Goal: Entertainment & Leisure: Consume media (video, audio)

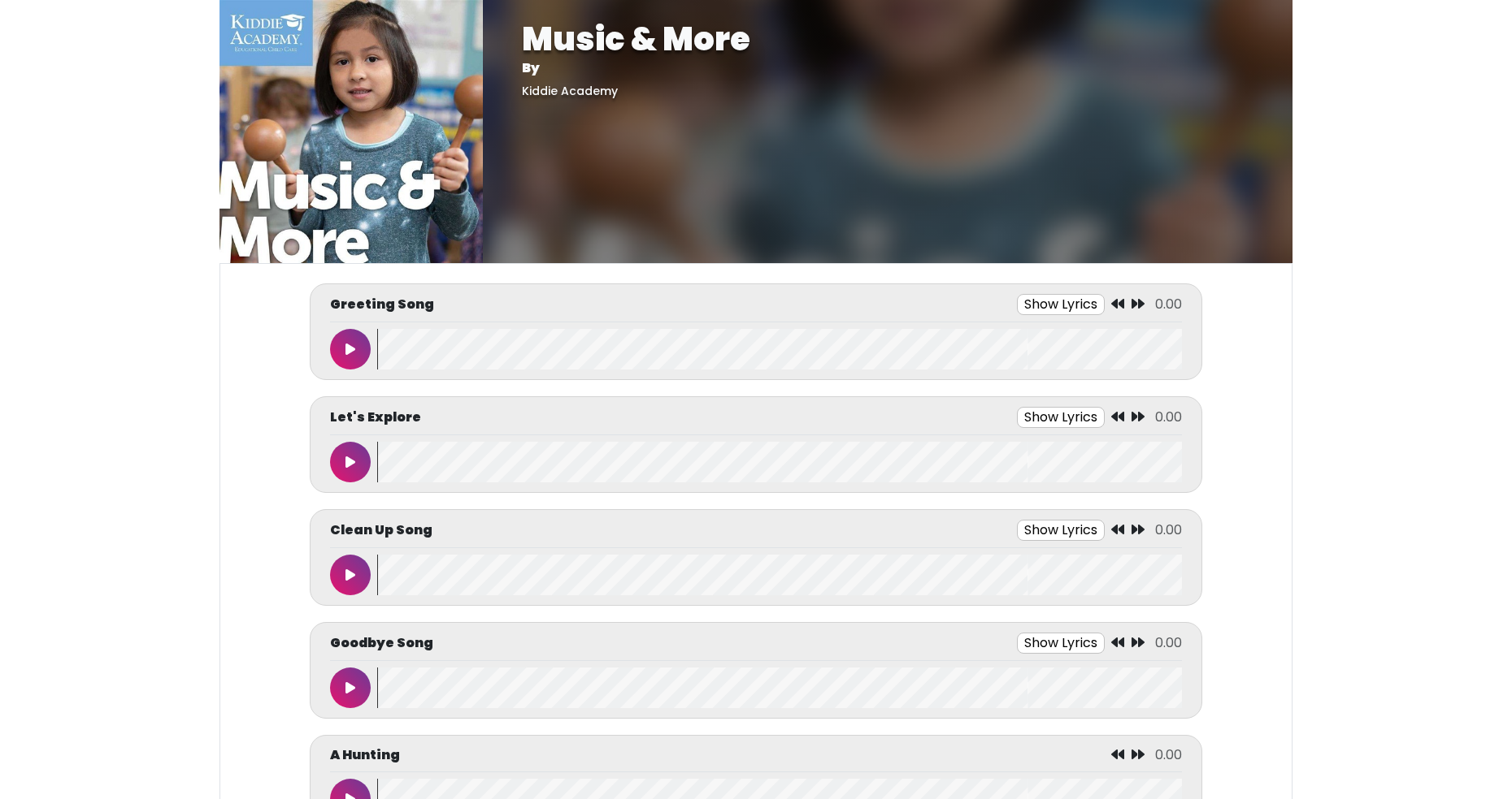
click at [348, 345] on icon at bounding box center [350, 349] width 10 height 13
click at [332, 352] on button at bounding box center [350, 349] width 41 height 41
click at [349, 469] on button at bounding box center [350, 463] width 41 height 41
click at [383, 465] on wave at bounding box center [779, 463] width 805 height 41
click at [387, 456] on wave at bounding box center [779, 463] width 805 height 41
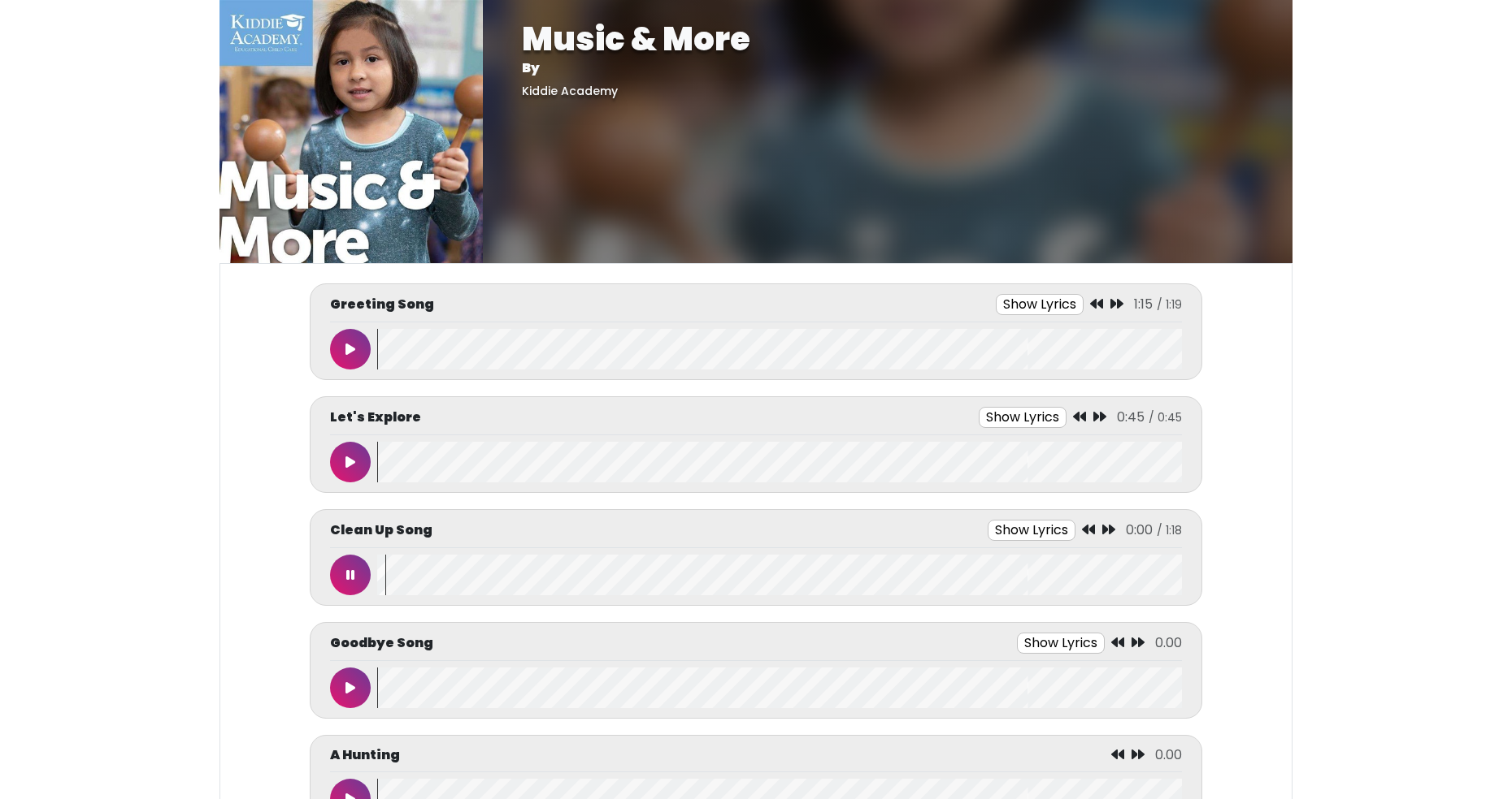
click at [357, 464] on button at bounding box center [350, 463] width 41 height 41
click at [349, 464] on icon at bounding box center [350, 463] width 8 height 13
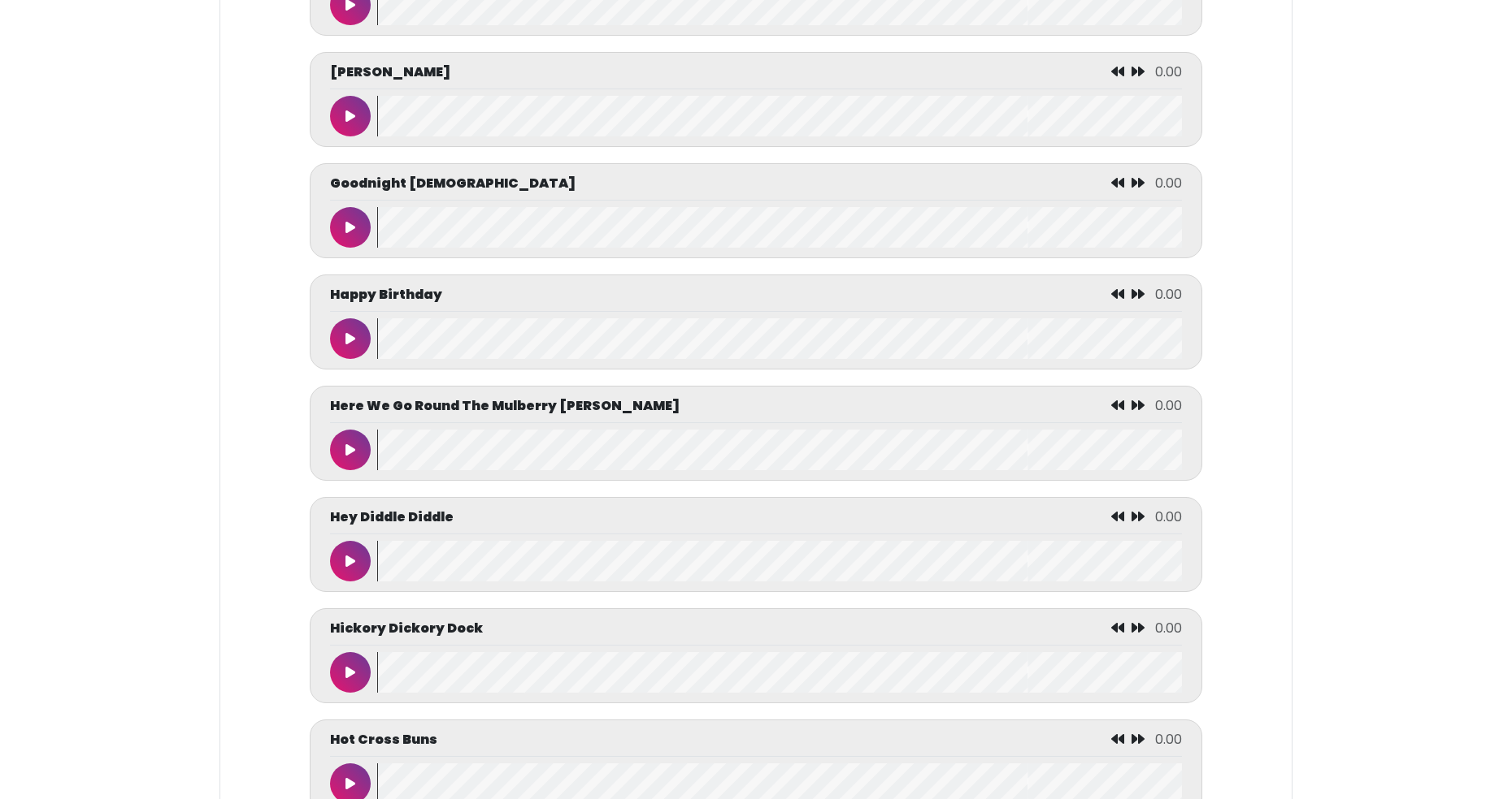
scroll to position [3142, 0]
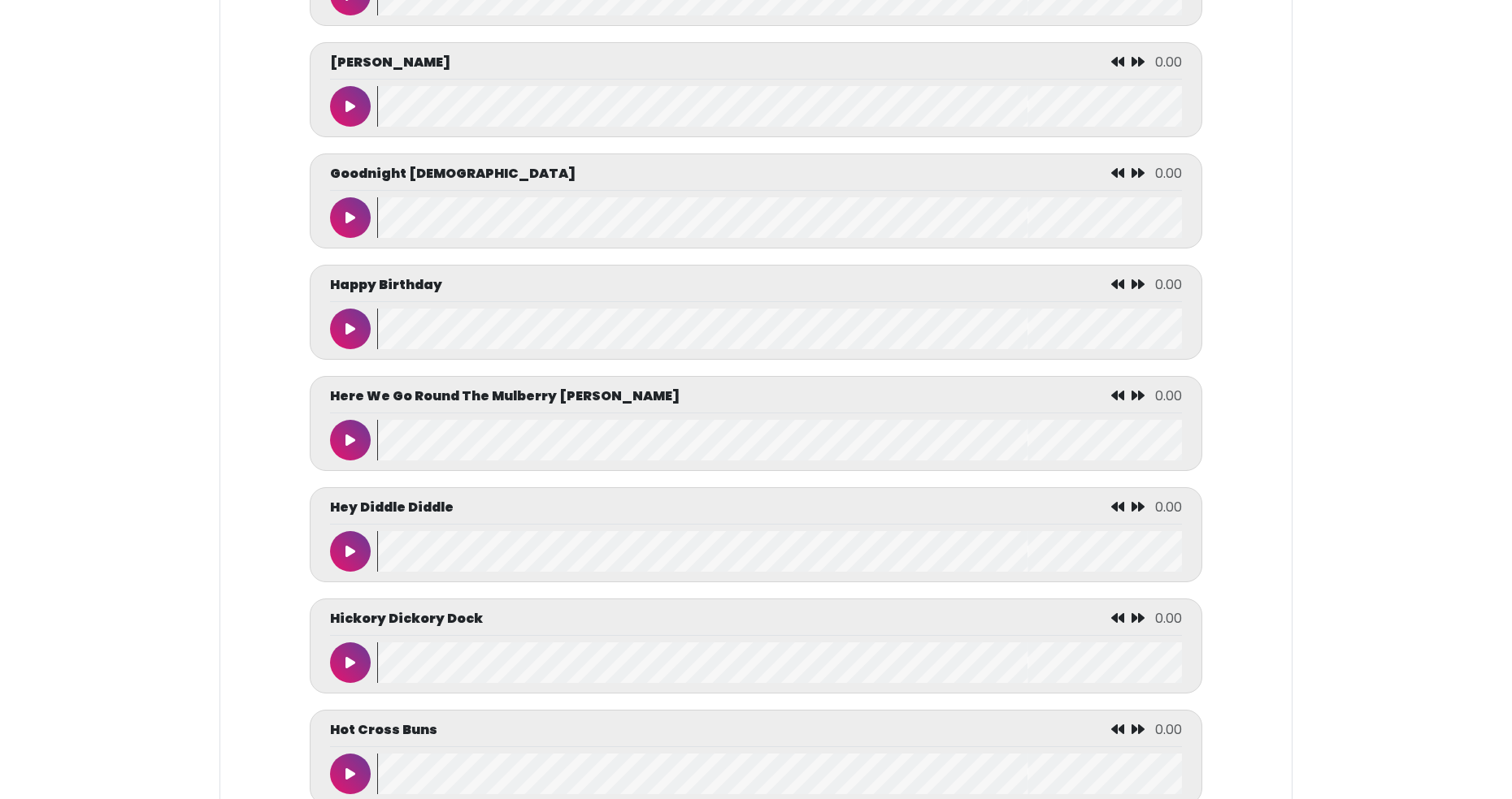
click at [353, 334] on icon at bounding box center [350, 329] width 10 height 13
click at [348, 330] on icon at bounding box center [350, 329] width 8 height 13
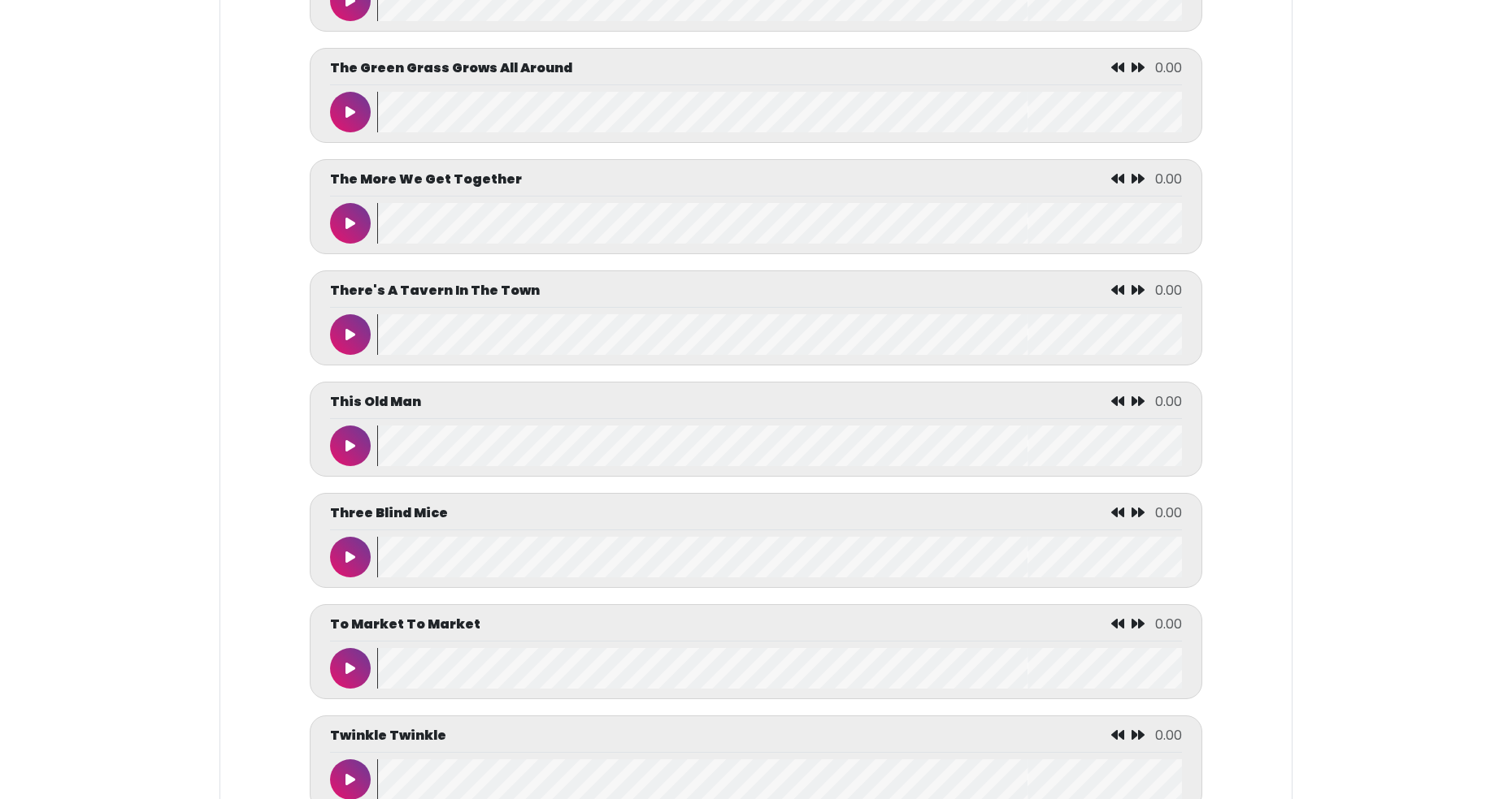
scroll to position [7249, 0]
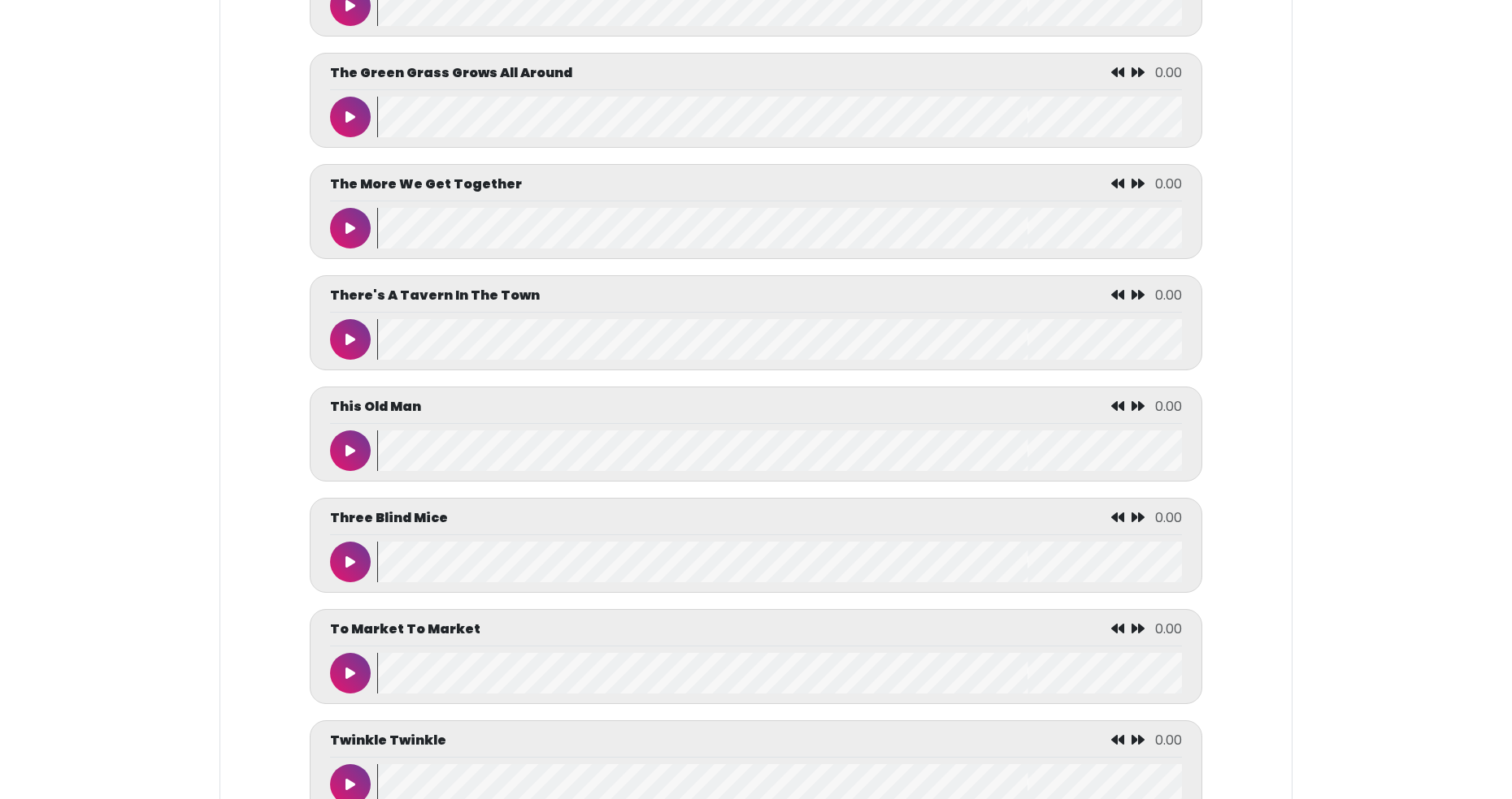
click at [353, 783] on icon at bounding box center [350, 785] width 10 height 13
click at [348, 782] on icon at bounding box center [350, 785] width 8 height 13
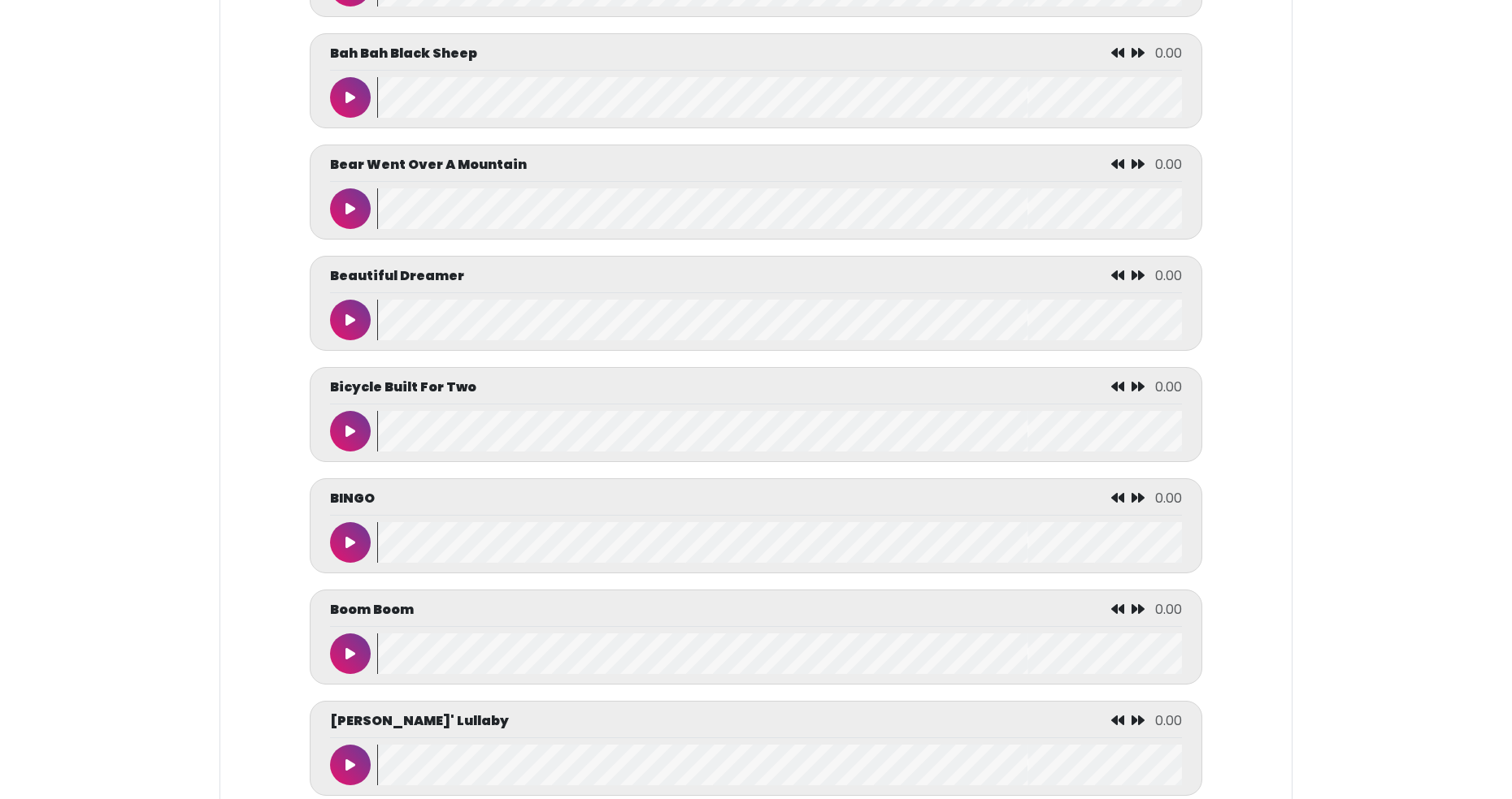
scroll to position [1374, 0]
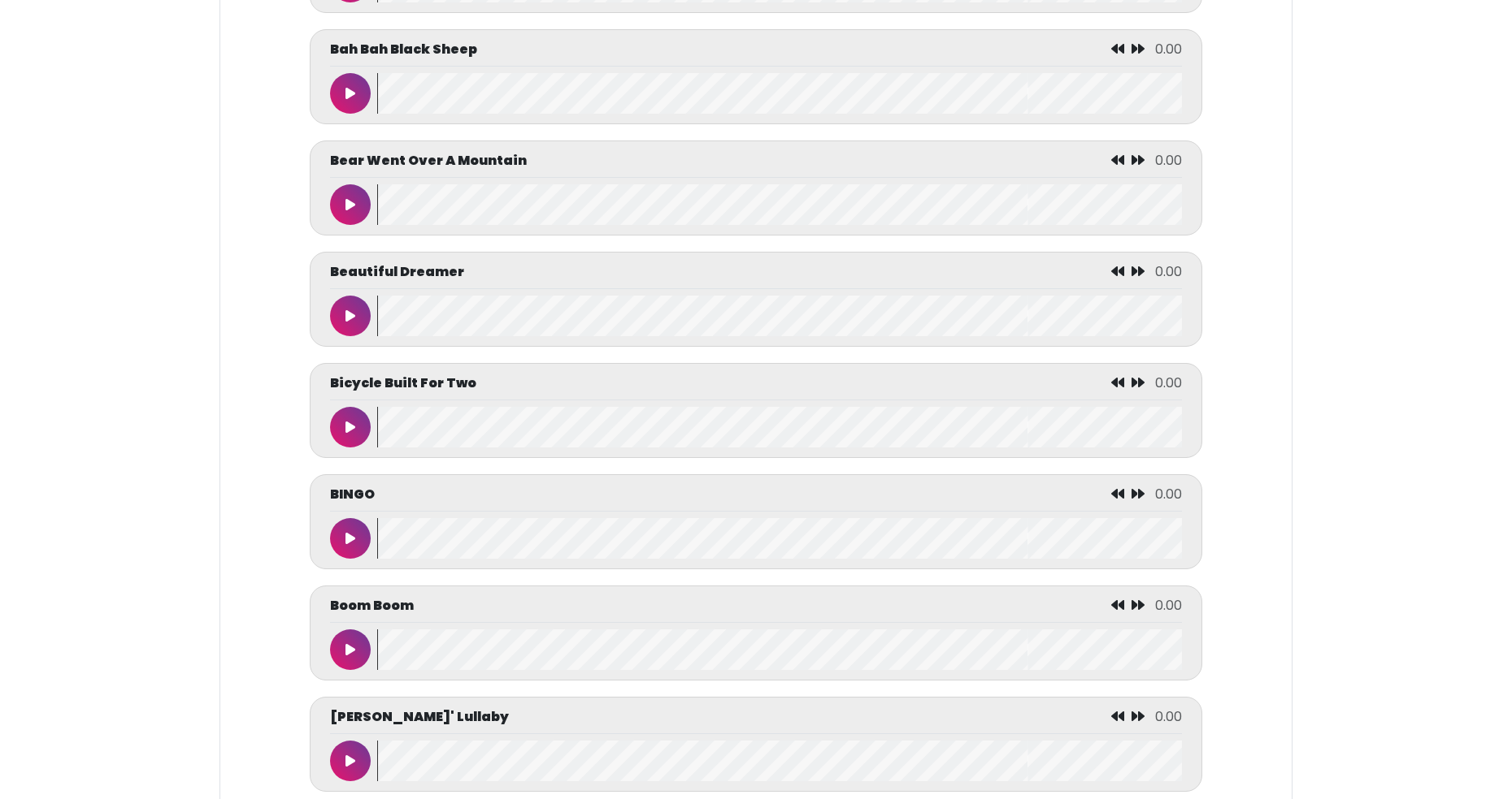
click at [352, 538] on icon at bounding box center [350, 538] width 10 height 13
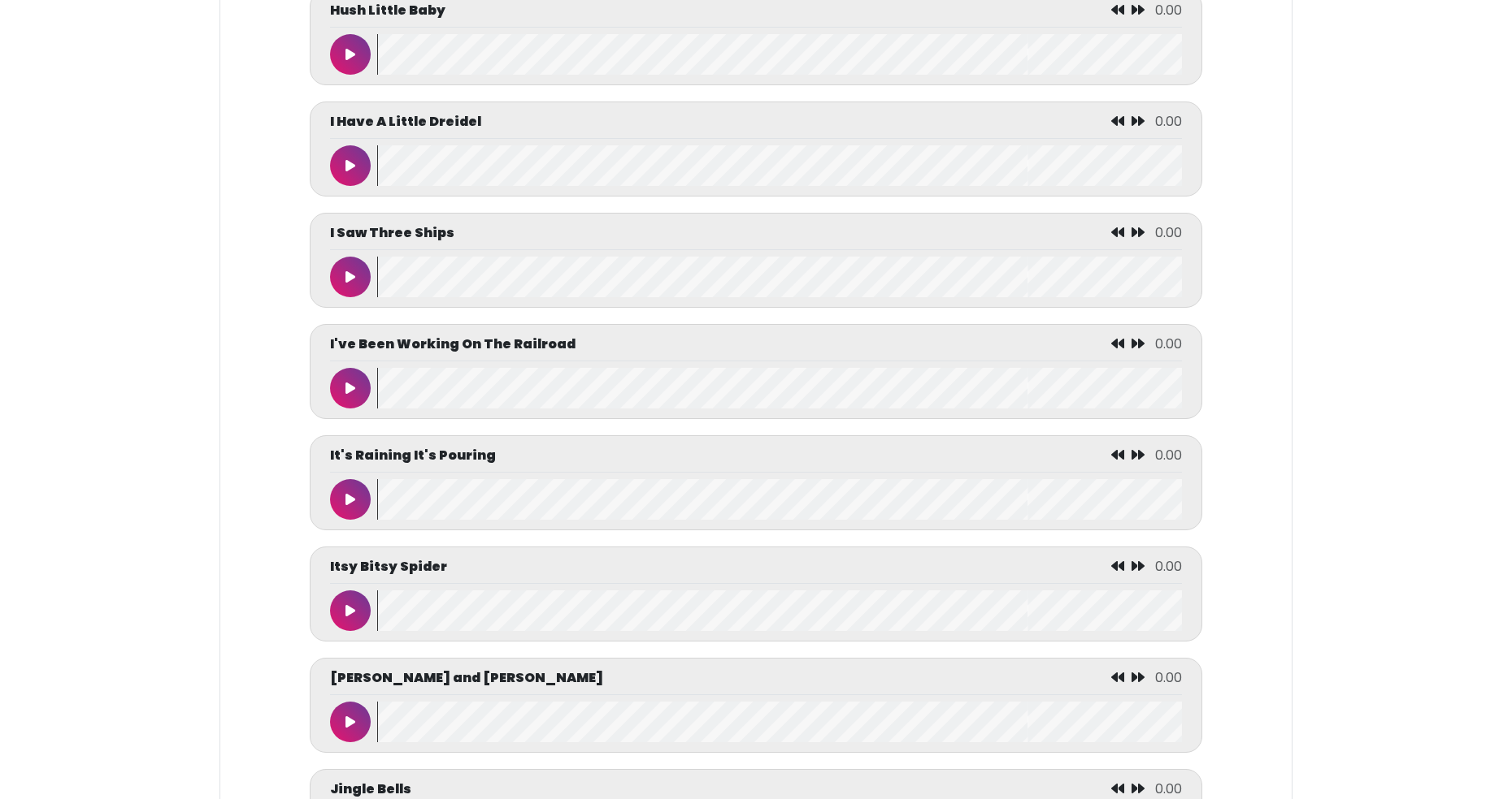
scroll to position [4197, 0]
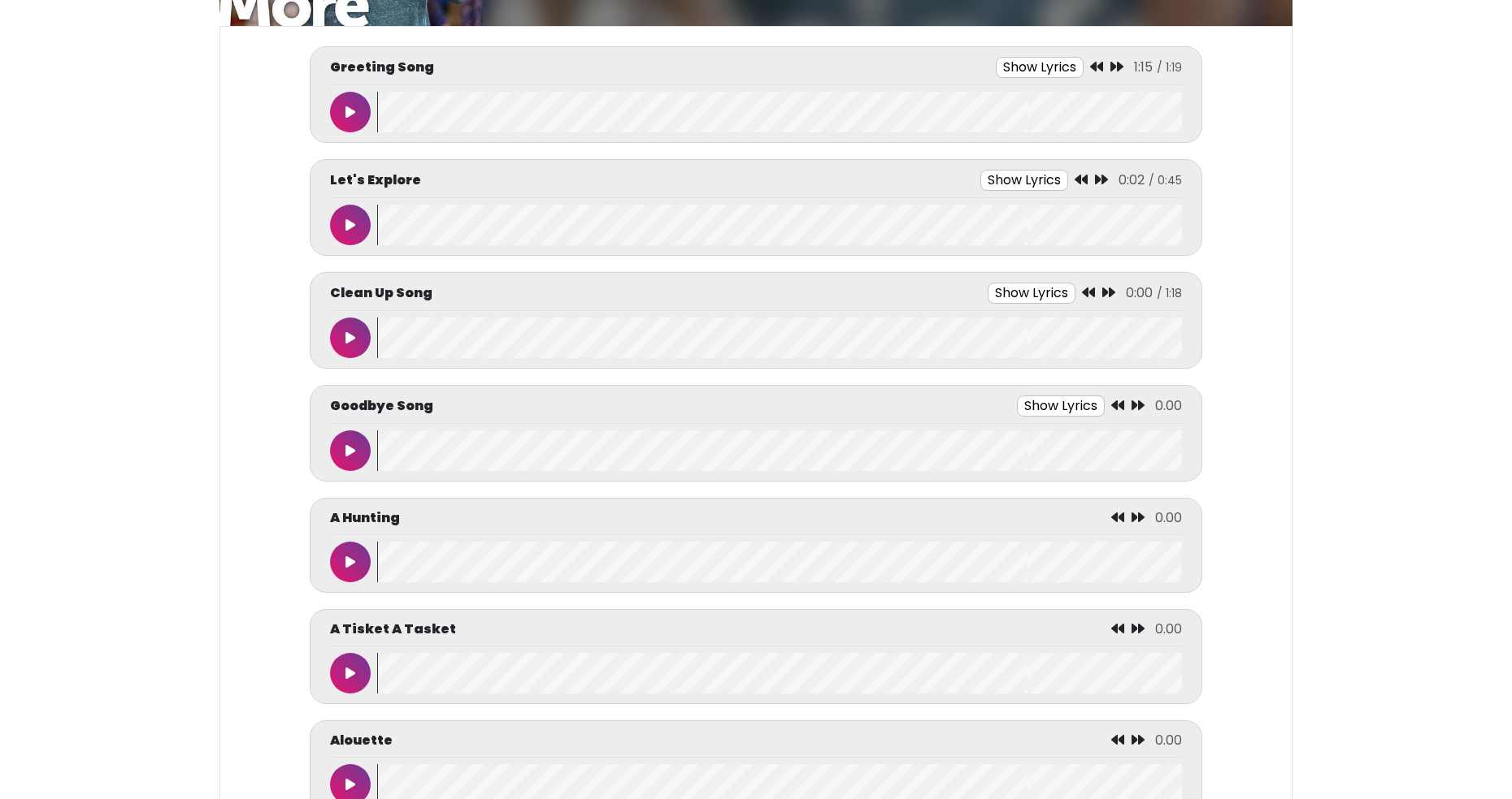
scroll to position [238, 0]
click at [348, 341] on icon at bounding box center [350, 337] width 10 height 13
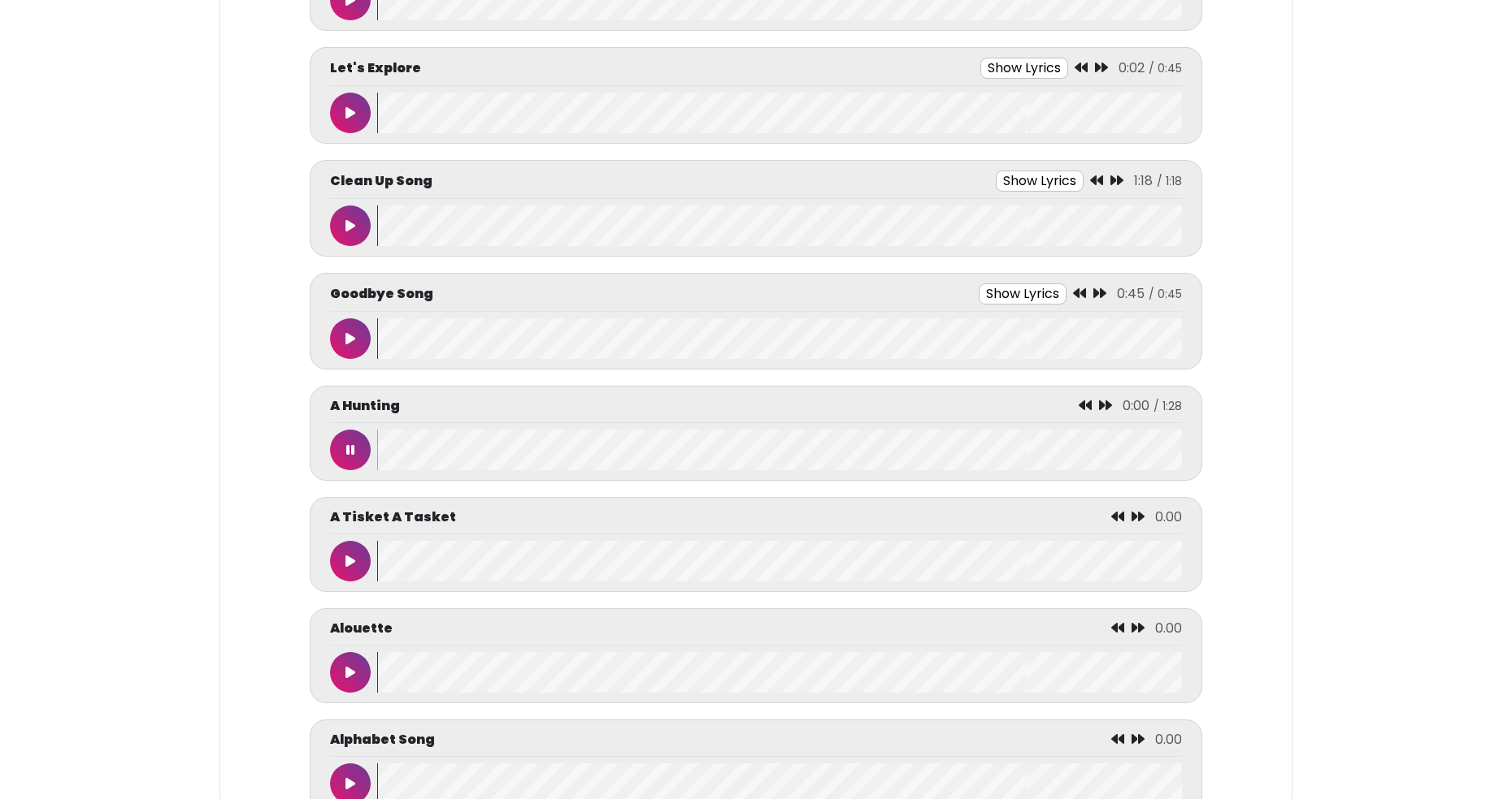
scroll to position [351, 0]
click at [350, 335] on icon at bounding box center [350, 337] width 10 height 13
